Goal: Transaction & Acquisition: Purchase product/service

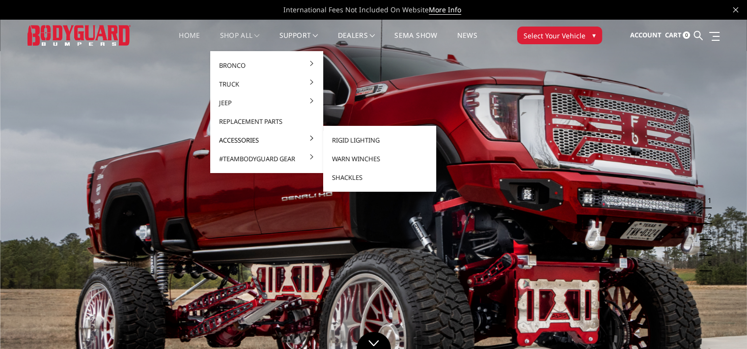
click at [231, 140] on link "Accessories" at bounding box center [266, 140] width 105 height 19
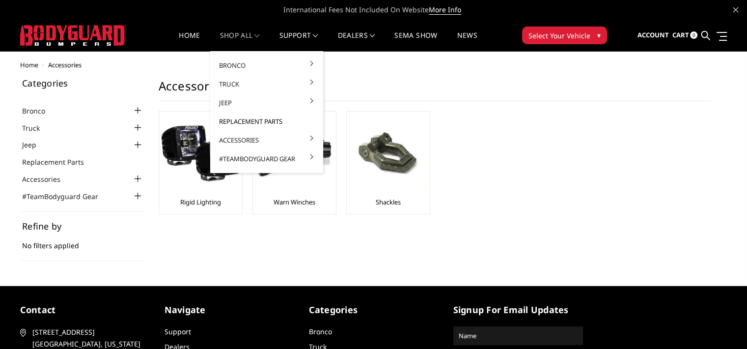
click at [246, 118] on link "Replacement Parts" at bounding box center [266, 121] width 105 height 19
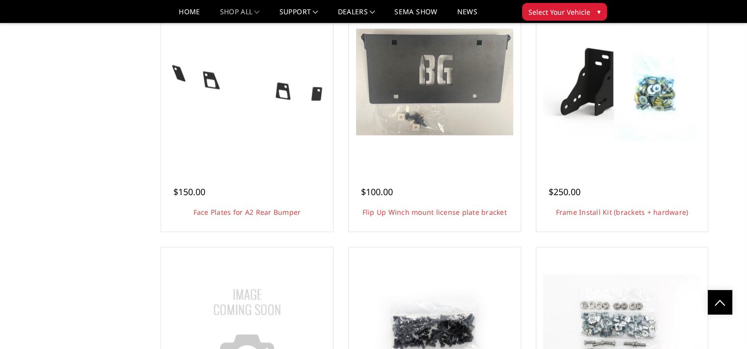
scroll to position [851, 0]
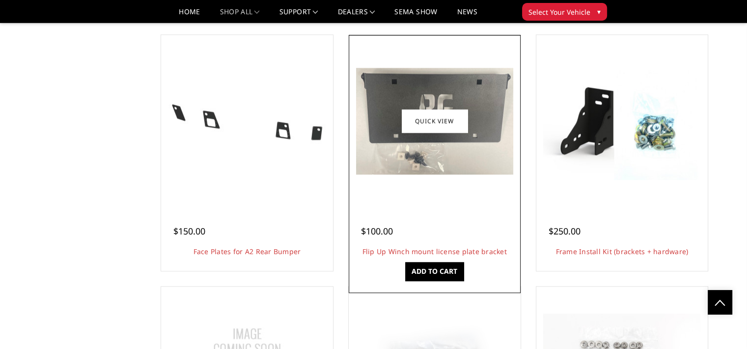
click at [424, 225] on div "$100.00" at bounding box center [412, 231] width 103 height 13
click at [382, 252] on link "Flip Up Winch mount license plate bracket" at bounding box center [435, 251] width 144 height 9
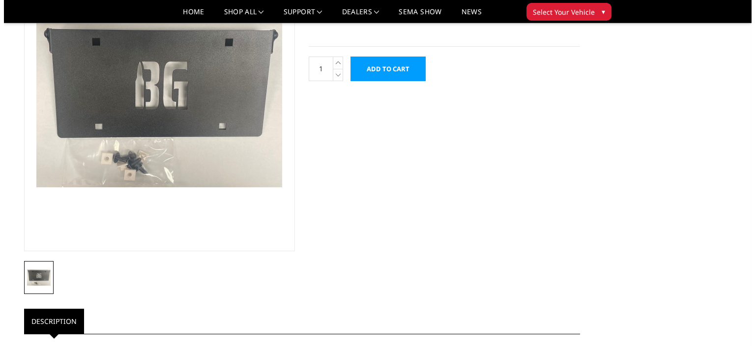
scroll to position [92, 0]
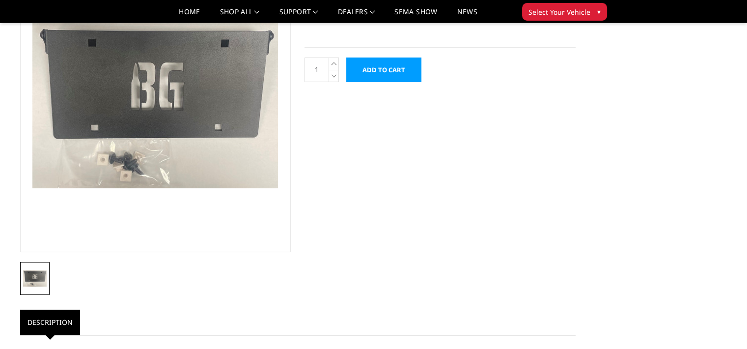
click at [381, 78] on input "Add to Cart" at bounding box center [383, 69] width 75 height 25
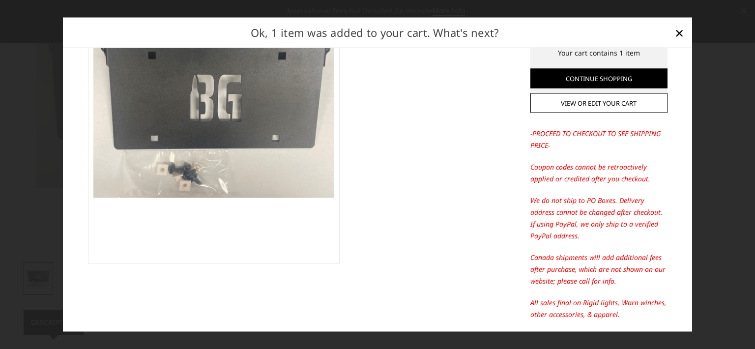
scroll to position [0, 0]
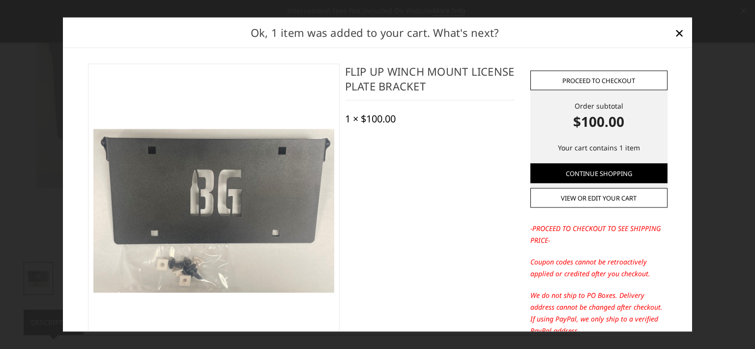
click at [596, 79] on link "Proceed to checkout" at bounding box center [598, 80] width 137 height 20
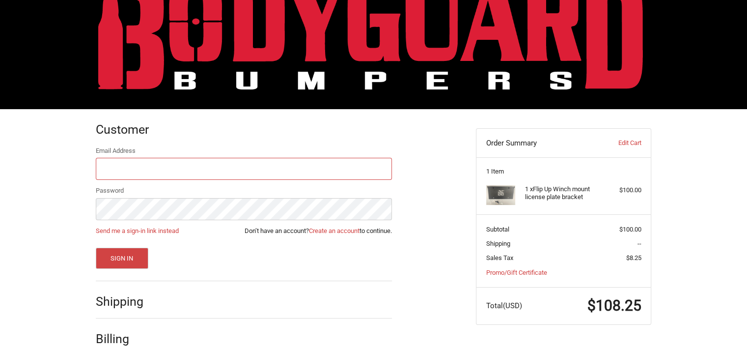
scroll to position [77, 0]
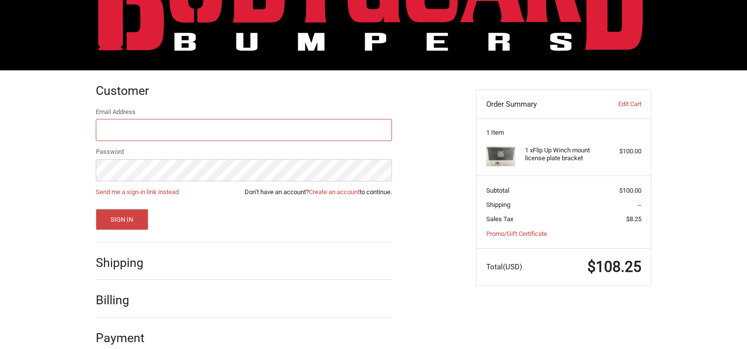
click at [233, 130] on input "Email Address" at bounding box center [244, 130] width 296 height 22
type input "[EMAIL_ADDRESS][DOMAIN_NAME]"
click at [318, 197] on div "Email Address [EMAIL_ADDRESS][DOMAIN_NAME] Password Send me a sign-in link inst…" at bounding box center [244, 168] width 296 height 123
click at [327, 193] on link "Create an account" at bounding box center [334, 191] width 51 height 7
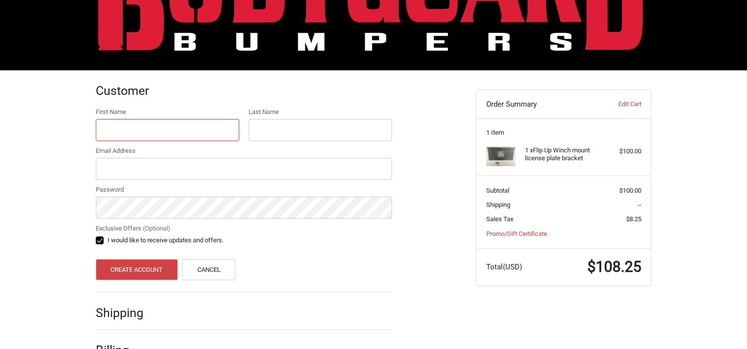
click at [161, 122] on input "First Name" at bounding box center [167, 130] width 143 height 22
type input "jeremy"
type input "Boyettt"
click at [103, 130] on input "jeremy" at bounding box center [167, 130] width 143 height 22
type input "Jeremy"
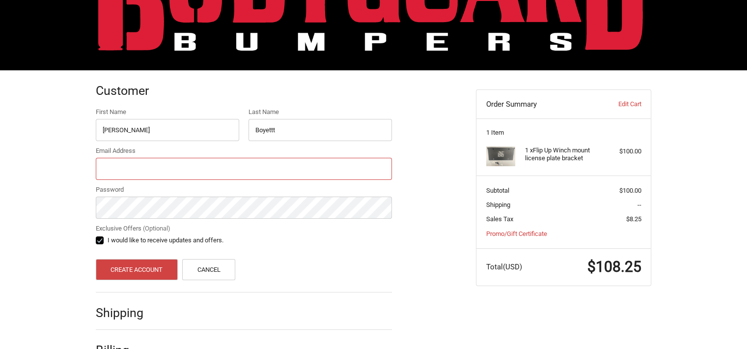
click at [169, 171] on input "Email Address" at bounding box center [244, 169] width 296 height 22
type input "dirty_max19@yahoo.com"
click at [98, 240] on label "I would like to receive updates and offers." at bounding box center [244, 240] width 296 height 8
click at [96, 236] on input "I would like to receive updates and offers." at bounding box center [96, 235] width 0 height 0
checkbox input "false"
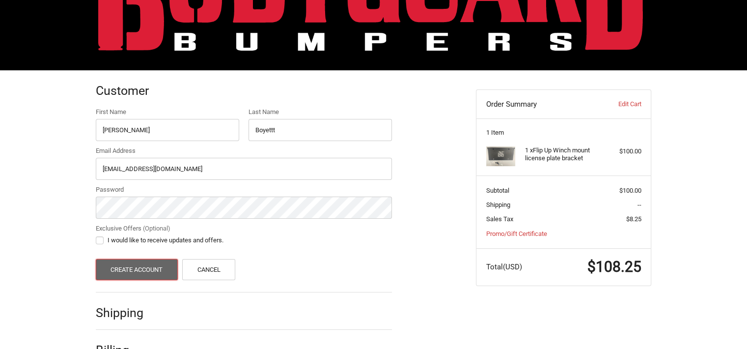
click at [157, 267] on button "Create Account" at bounding box center [137, 269] width 82 height 21
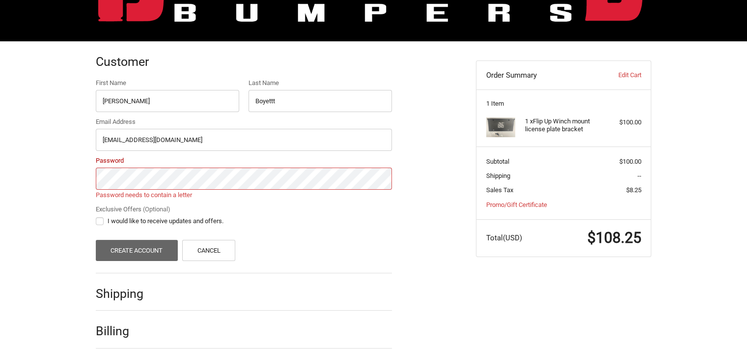
scroll to position [109, 0]
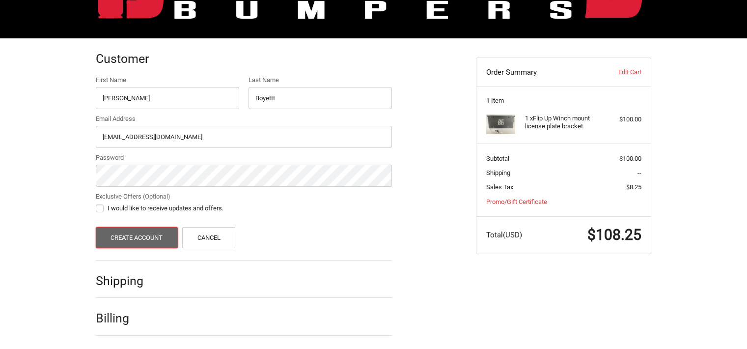
click at [120, 234] on button "Create Account" at bounding box center [137, 237] width 82 height 21
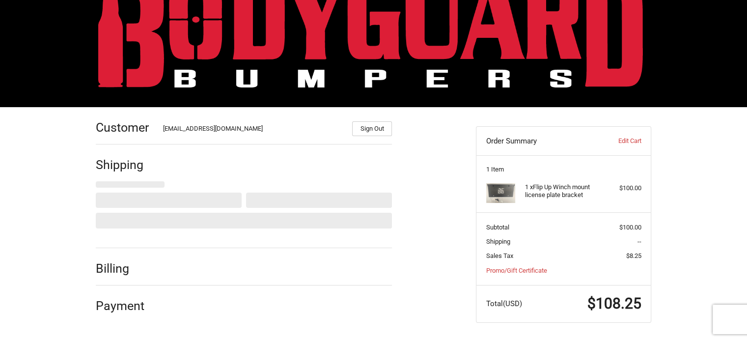
select select "US"
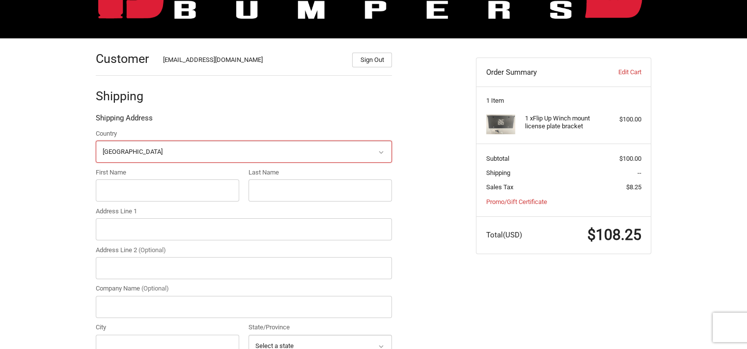
scroll to position [114, 0]
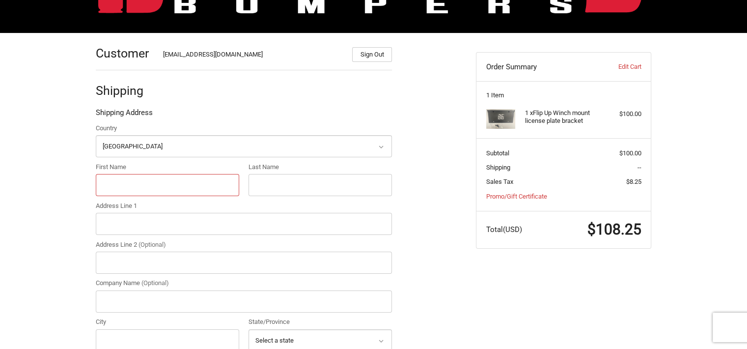
click at [196, 184] on input "First Name" at bounding box center [167, 185] width 143 height 22
type input "jeremy"
type input "boyett"
type input "13524922967"
click at [193, 222] on input "Address Line 1" at bounding box center [244, 224] width 296 height 22
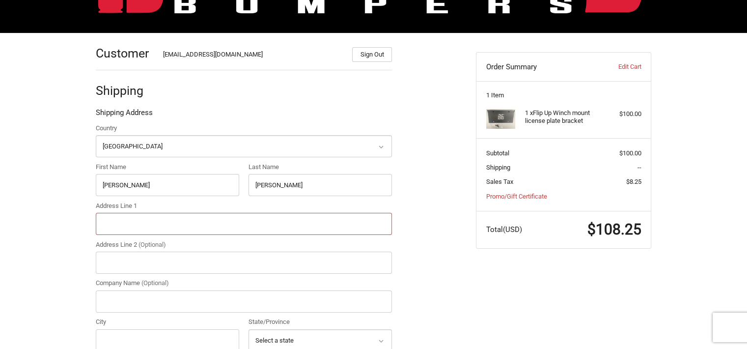
type input "4712 County Road 118"
type input "Wildwood"
select select "FL"
type input "34785"
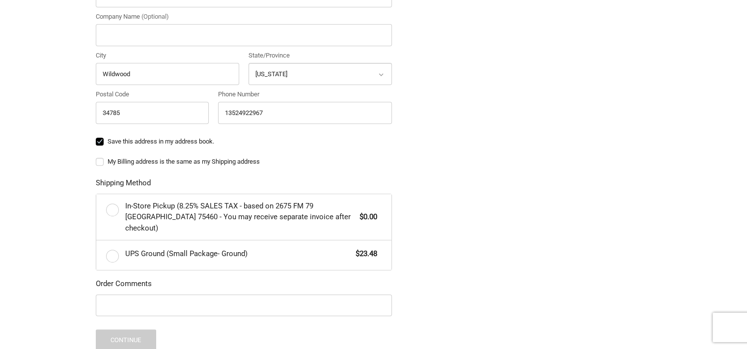
scroll to position [387, 0]
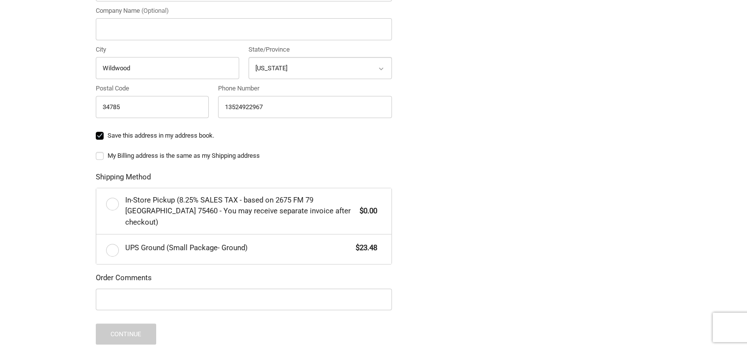
click at [100, 156] on label "My Billing address is the same as my Shipping address" at bounding box center [244, 156] width 296 height 8
click at [96, 151] on input "My Billing address is the same as my Shipping address" at bounding box center [96, 151] width 0 height 0
checkbox input "true"
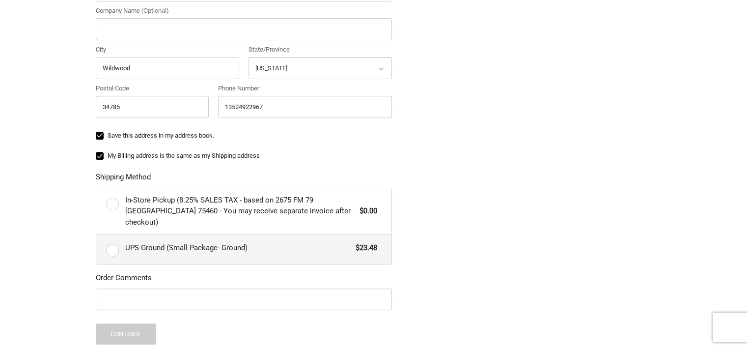
click at [114, 242] on label "UPS Ground (Small Package- Ground) $23.48" at bounding box center [243, 248] width 295 height 29
click at [97, 235] on input "UPS Ground (Small Package- Ground) $23.48" at bounding box center [96, 234] width 0 height 0
radio input "true"
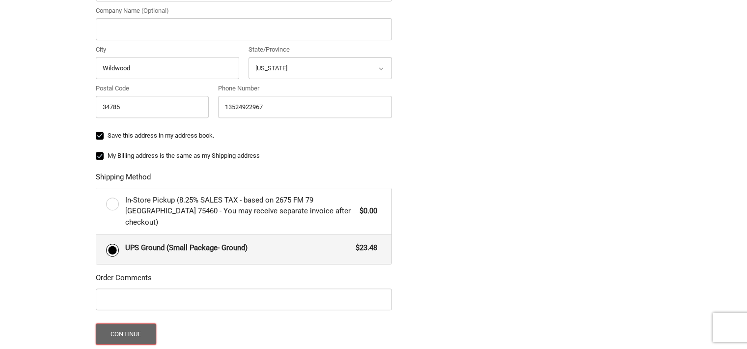
click at [130, 325] on button "Continue" at bounding box center [126, 333] width 60 height 21
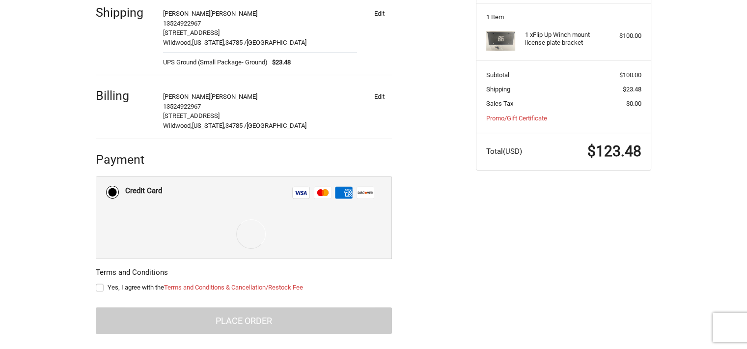
scroll to position [199, 0]
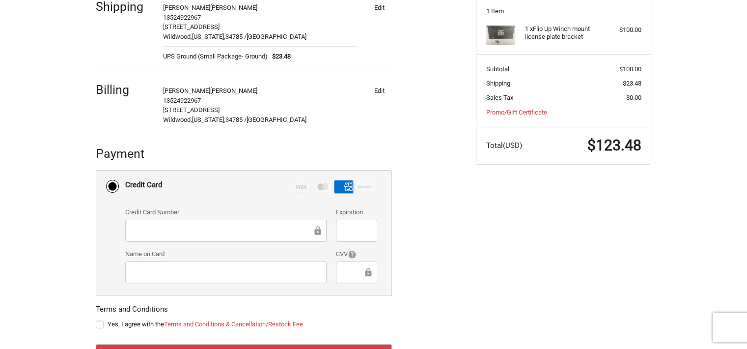
click at [360, 221] on div at bounding box center [356, 231] width 41 height 22
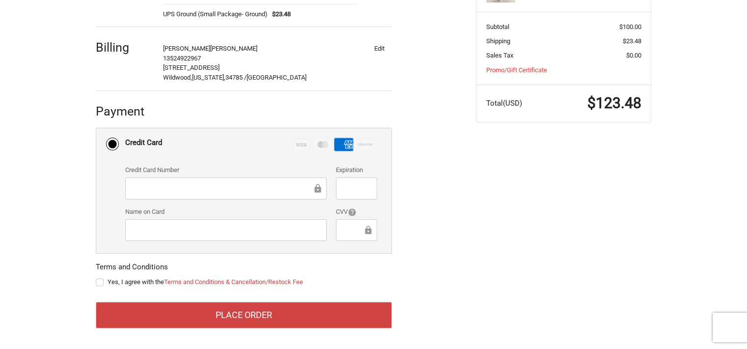
click at [98, 282] on label "Yes, I agree with the Terms and Conditions & Cancellation/Restock Fee" at bounding box center [244, 282] width 296 height 8
click at [96, 278] on input "Yes, I agree with the Terms and Conditions & Cancellation/Restock Fee" at bounding box center [96, 277] width 0 height 0
checkbox input "true"
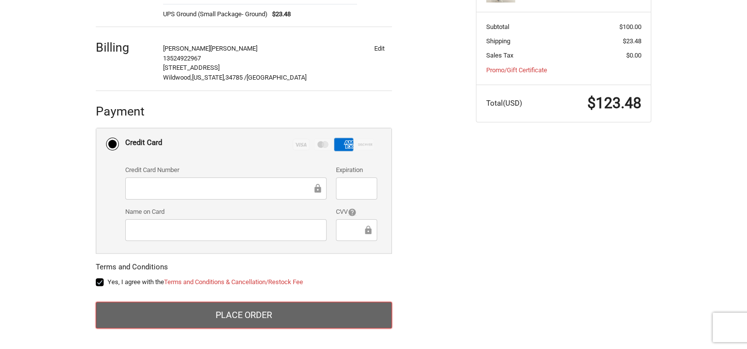
click at [177, 316] on button "Place Order" at bounding box center [244, 315] width 296 height 27
click at [261, 309] on button "Place Order" at bounding box center [244, 315] width 296 height 27
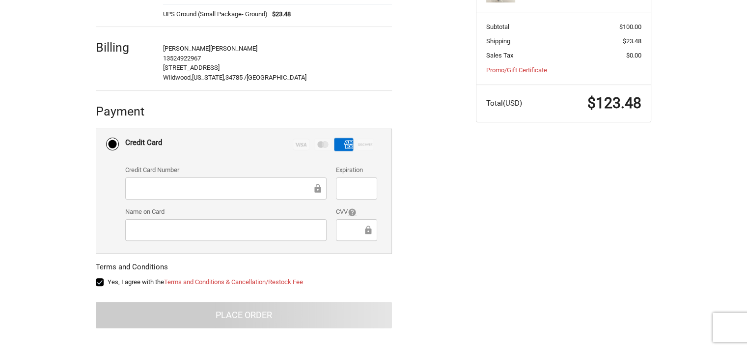
scroll to position [72, 0]
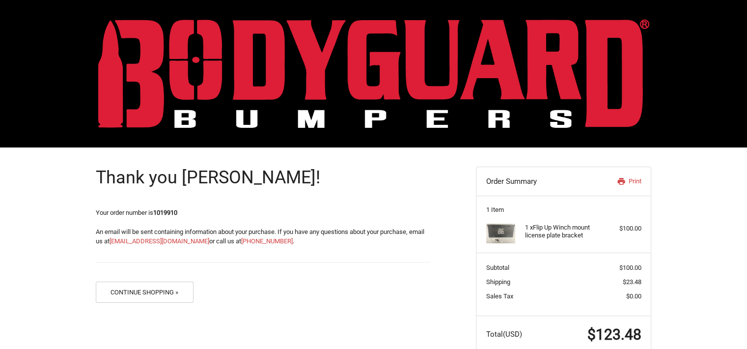
scroll to position [23, 0]
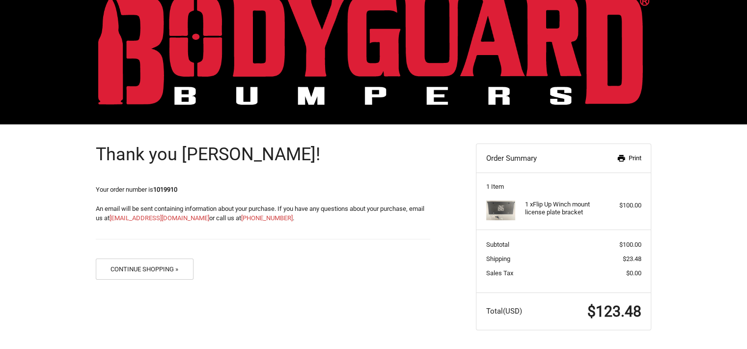
click at [619, 157] on icon at bounding box center [621, 158] width 7 height 7
